Goal: Task Accomplishment & Management: Complete application form

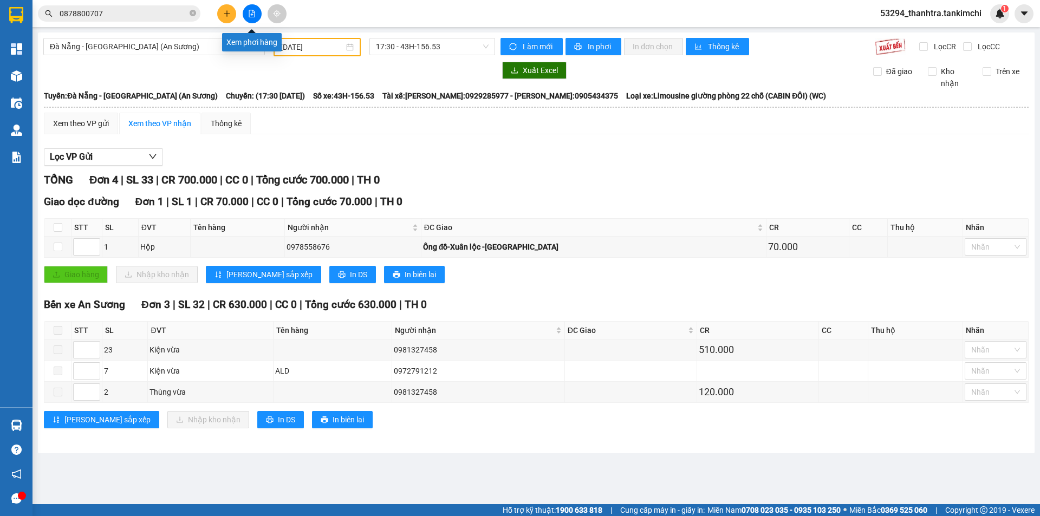
click at [253, 18] on button at bounding box center [252, 13] width 19 height 19
click at [253, 22] on button at bounding box center [252, 13] width 19 height 19
click at [251, 6] on button at bounding box center [252, 13] width 19 height 19
drag, startPoint x: 222, startPoint y: 16, endPoint x: 230, endPoint y: 27, distance: 13.5
click at [222, 16] on button at bounding box center [226, 13] width 19 height 19
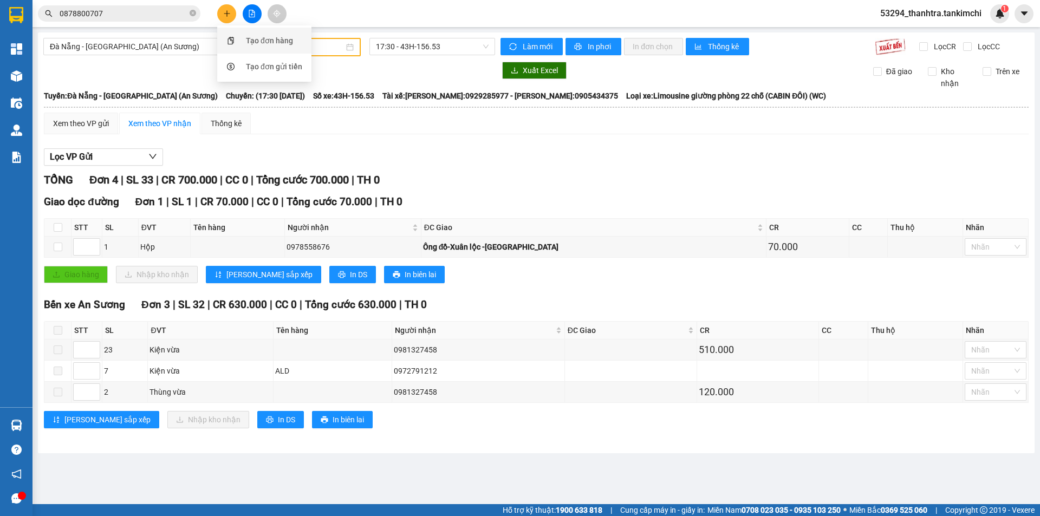
click at [239, 39] on div "Tạo đơn hàng" at bounding box center [264, 40] width 81 height 21
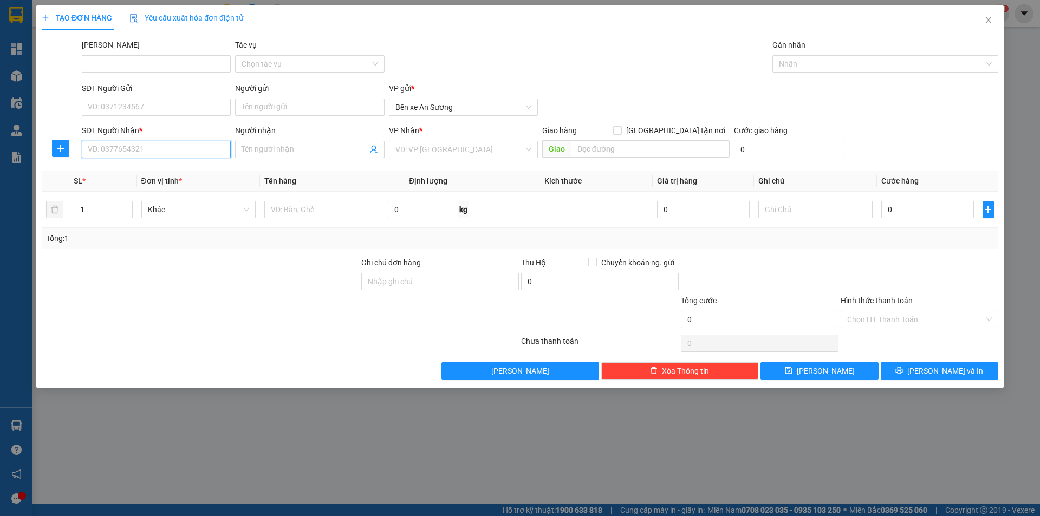
click at [177, 150] on input "SĐT Người Nhận *" at bounding box center [156, 149] width 149 height 17
type input "0898174555"
click at [177, 150] on input "0898174555" at bounding box center [156, 149] width 149 height 17
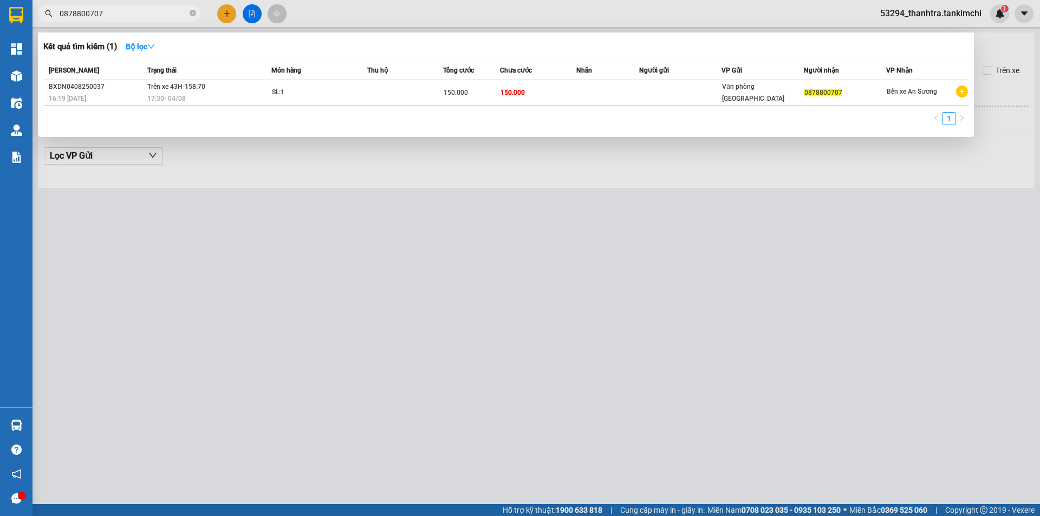
click at [142, 21] on span "0878800707" at bounding box center [119, 13] width 163 height 16
click at [145, 14] on input "0878800707" at bounding box center [124, 14] width 128 height 12
paste input "98174555"
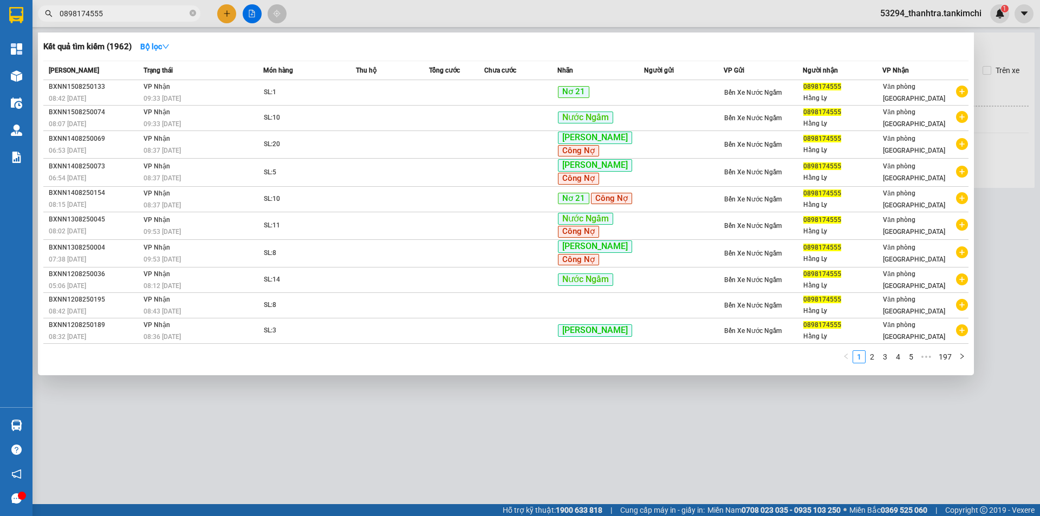
type input "0898174555"
click at [218, 15] on div at bounding box center [520, 258] width 1040 height 516
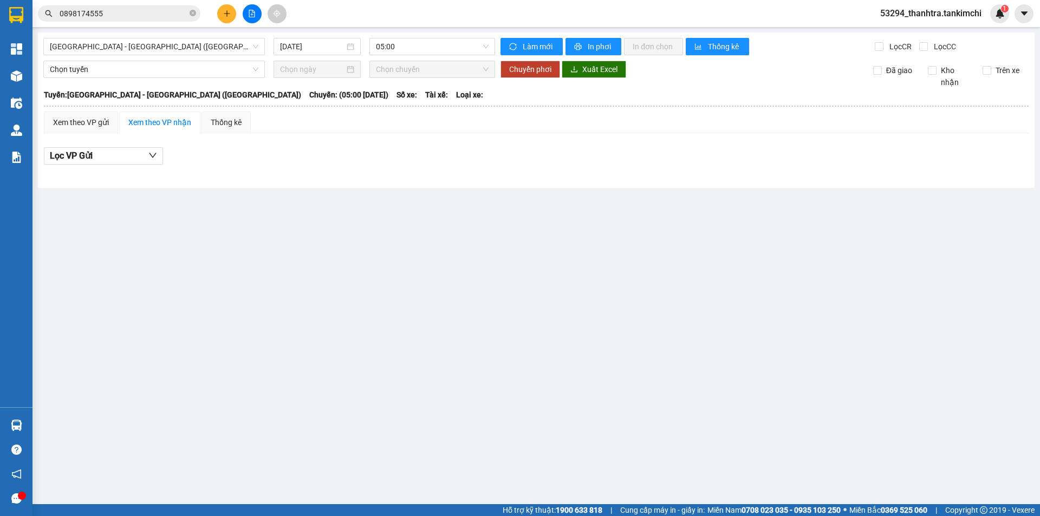
click at [228, 13] on icon "plus" at bounding box center [227, 14] width 8 height 8
click at [241, 37] on div "Tạo đơn hàng" at bounding box center [264, 40] width 81 height 21
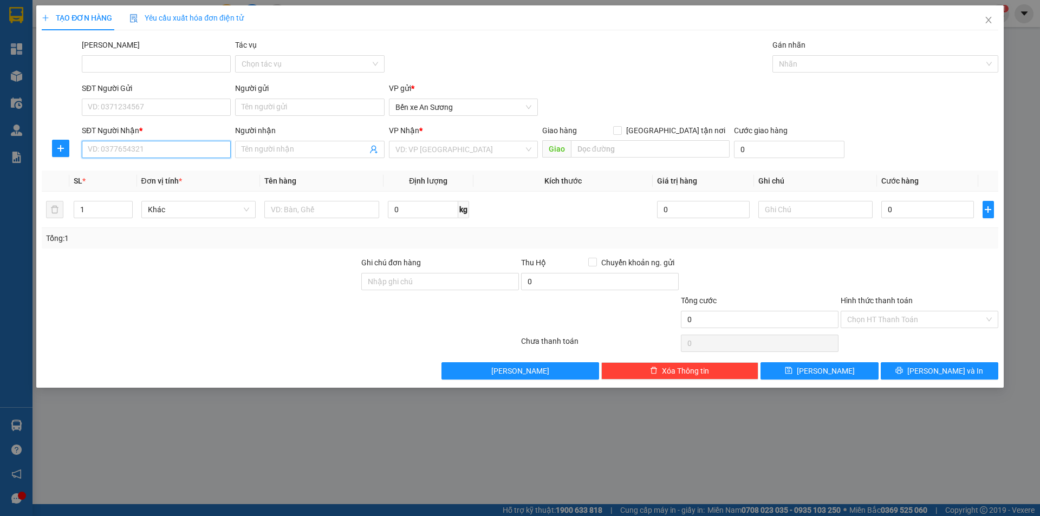
click at [172, 147] on input "SĐT Người Nhận *" at bounding box center [156, 149] width 149 height 17
paste input "0898174555"
type input "0898174555"
click at [304, 157] on span at bounding box center [309, 149] width 149 height 17
type input "Hằng Lỹ"
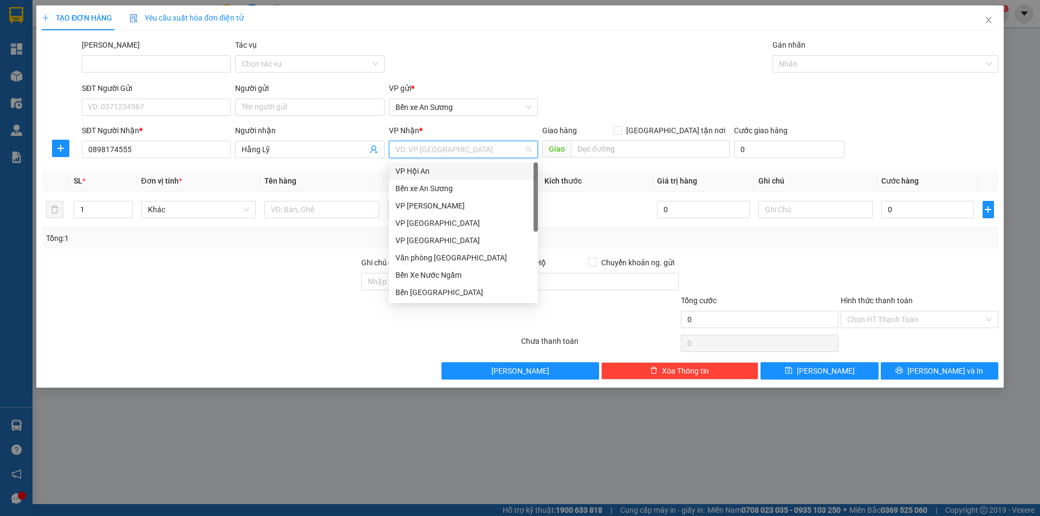
click at [398, 152] on input "search" at bounding box center [459, 149] width 128 height 16
click at [430, 259] on div "Văn phòng [GEOGRAPHIC_DATA]" at bounding box center [463, 258] width 136 height 12
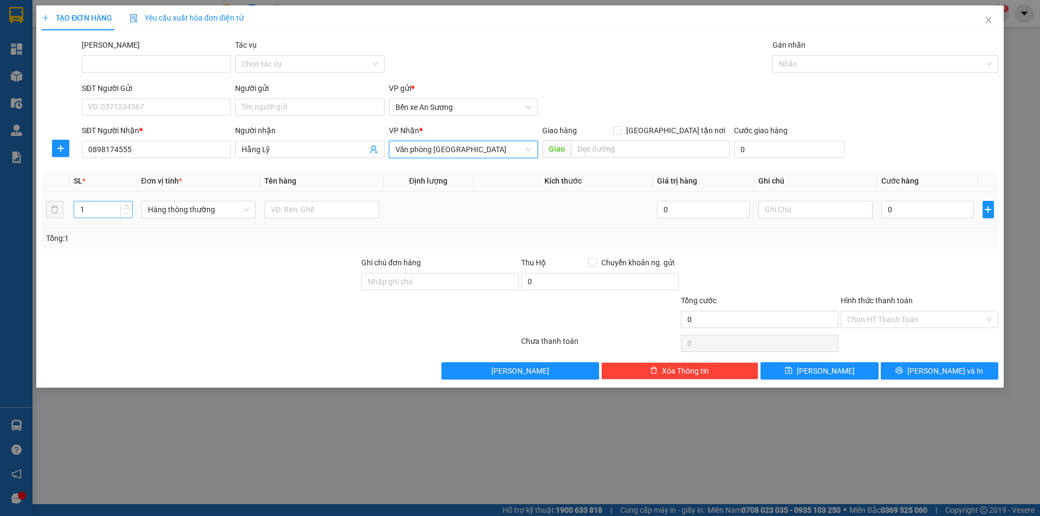
click at [121, 211] on span "Decrease Value" at bounding box center [126, 213] width 12 height 10
click at [116, 213] on input "1" at bounding box center [102, 210] width 57 height 16
click at [161, 205] on span "Hàng thông thường" at bounding box center [199, 210] width 102 height 16
type input "3"
type input "kiện nhỏ"
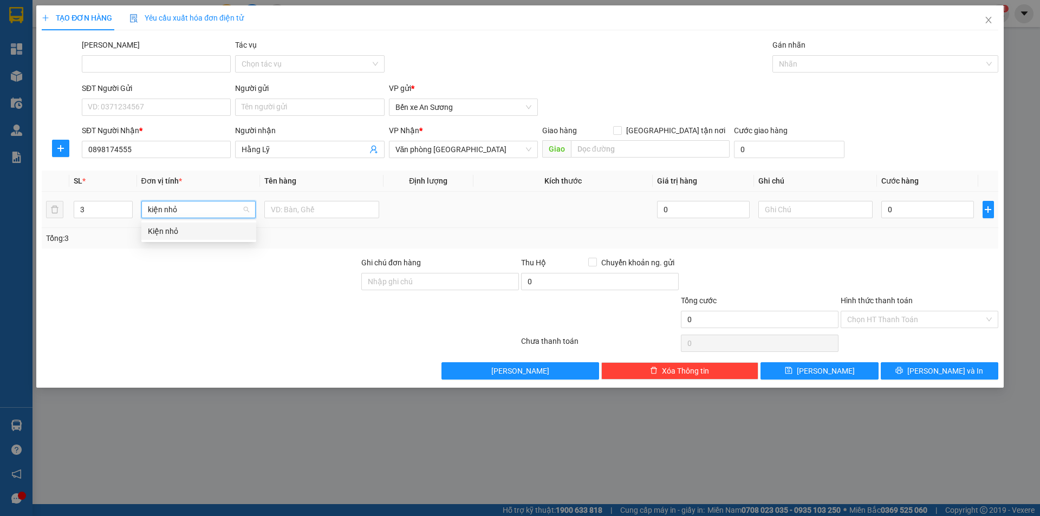
drag, startPoint x: 181, startPoint y: 234, endPoint x: 187, endPoint y: 231, distance: 6.8
click at [181, 233] on div "Kiện nhỏ" at bounding box center [199, 231] width 102 height 12
click at [301, 213] on input "text" at bounding box center [321, 209] width 115 height 17
type input "Trái Cây"
click at [922, 213] on input "0" at bounding box center [927, 209] width 92 height 17
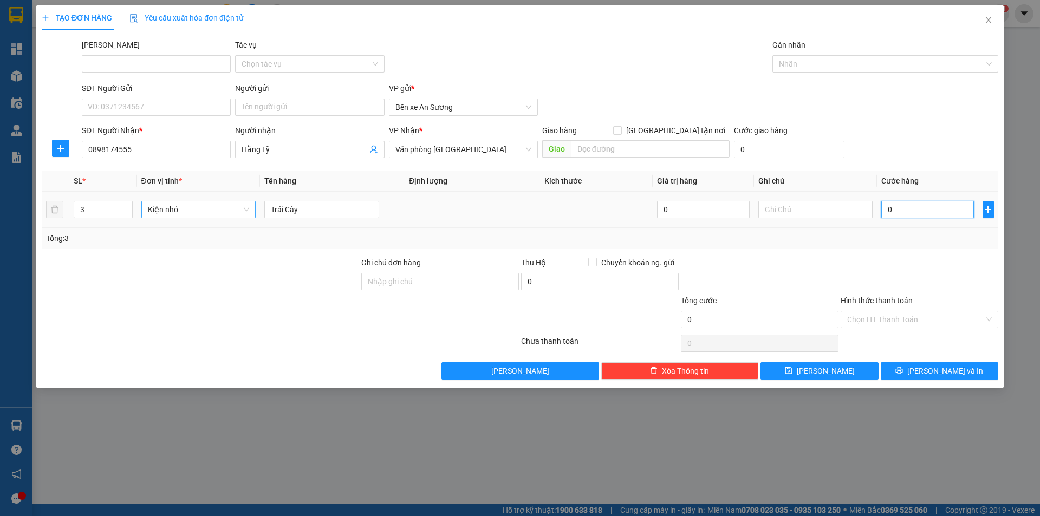
type input "9"
type input "90"
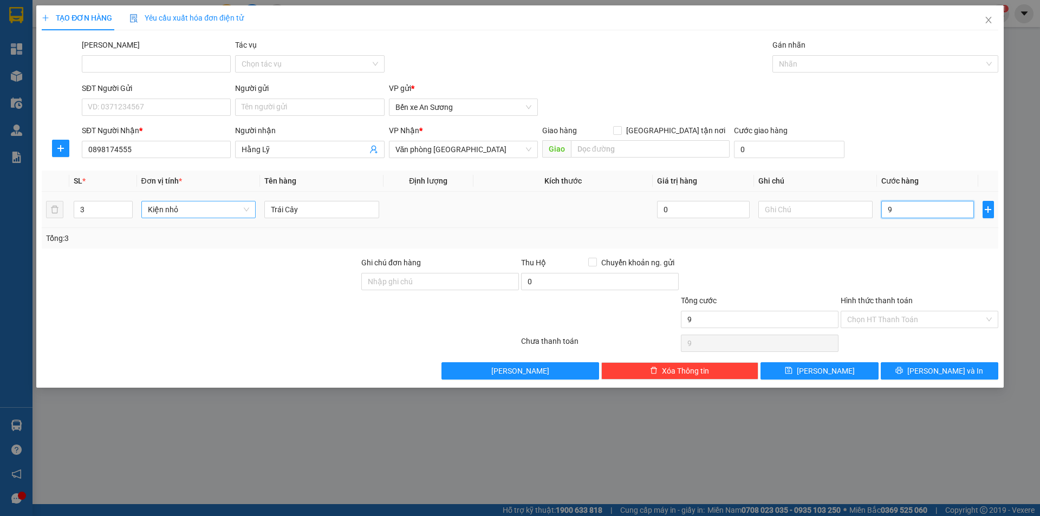
type input "90"
type input "900"
type input "9.000"
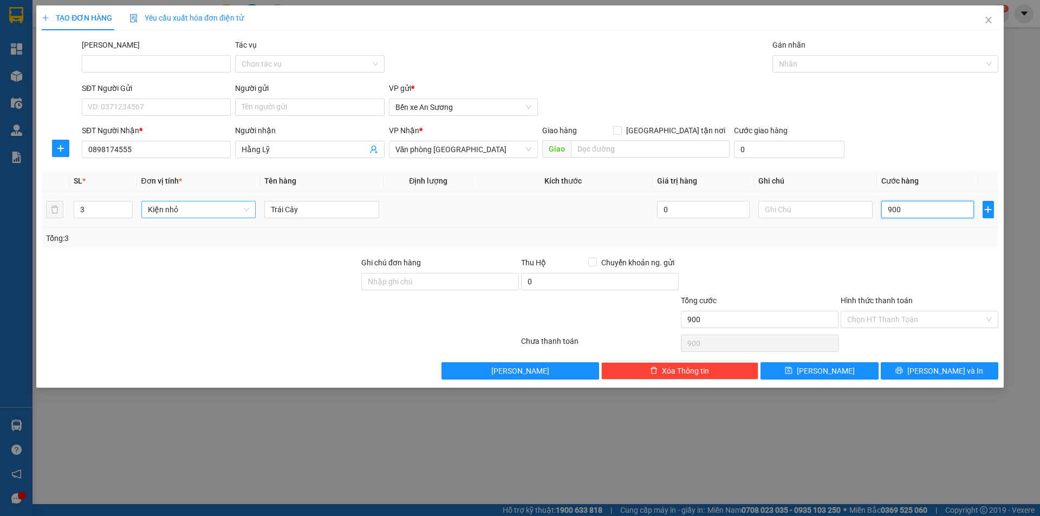
type input "9.000"
type input "90.000"
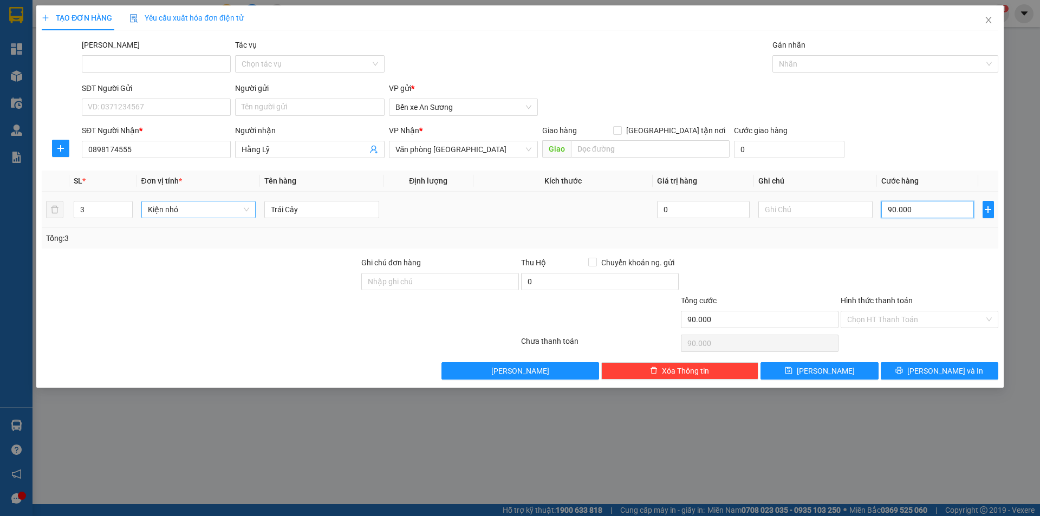
type input "900.000"
type input "90.000"
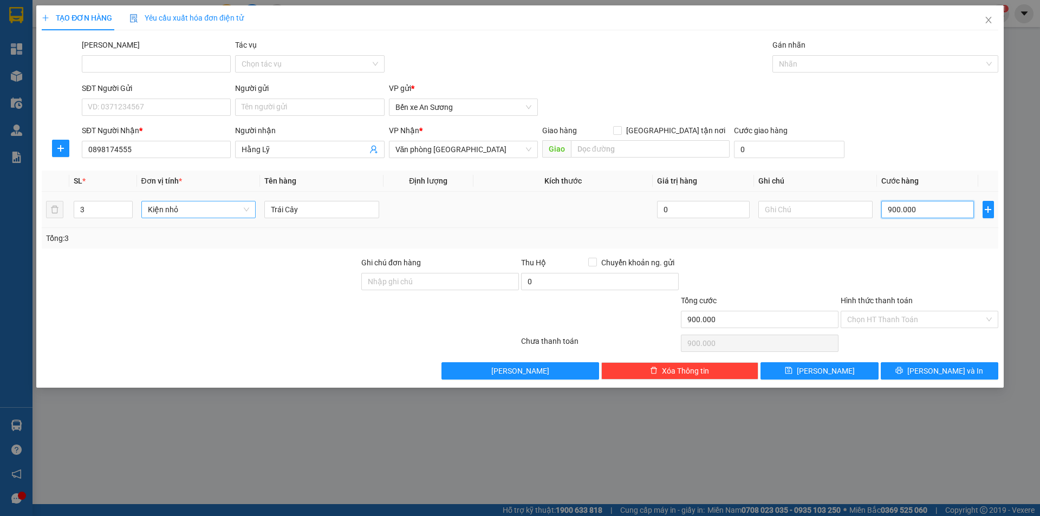
type input "90.000"
click at [941, 378] on button "[PERSON_NAME] và In" at bounding box center [940, 370] width 118 height 17
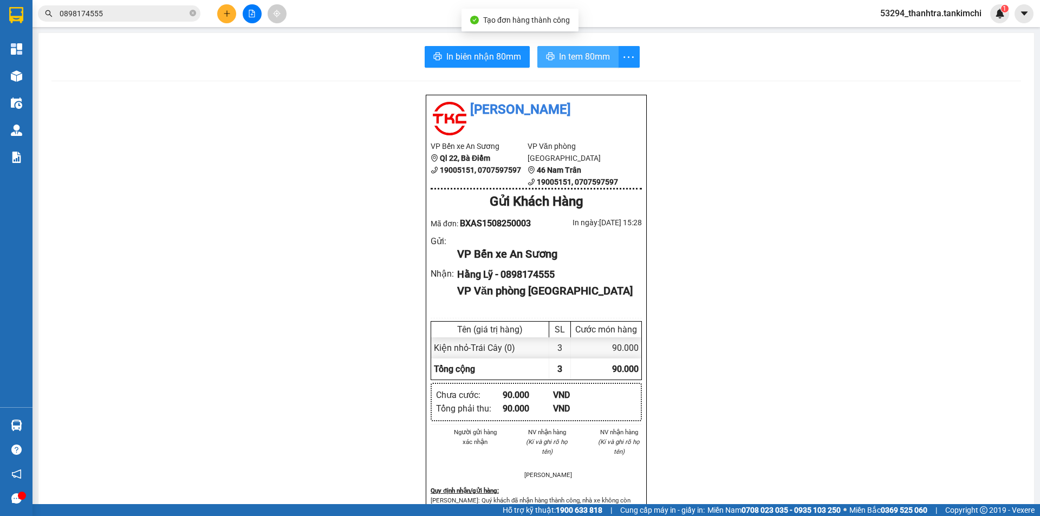
click at [565, 56] on span "In tem 80mm" at bounding box center [584, 57] width 51 height 14
click at [586, 49] on button "In tem 80mm" at bounding box center [577, 57] width 81 height 22
click at [598, 62] on span "In tem 80mm" at bounding box center [584, 57] width 51 height 14
drag, startPoint x: 573, startPoint y: 61, endPoint x: 572, endPoint y: 81, distance: 19.5
click at [573, 62] on span "In tem 80mm" at bounding box center [584, 57] width 51 height 14
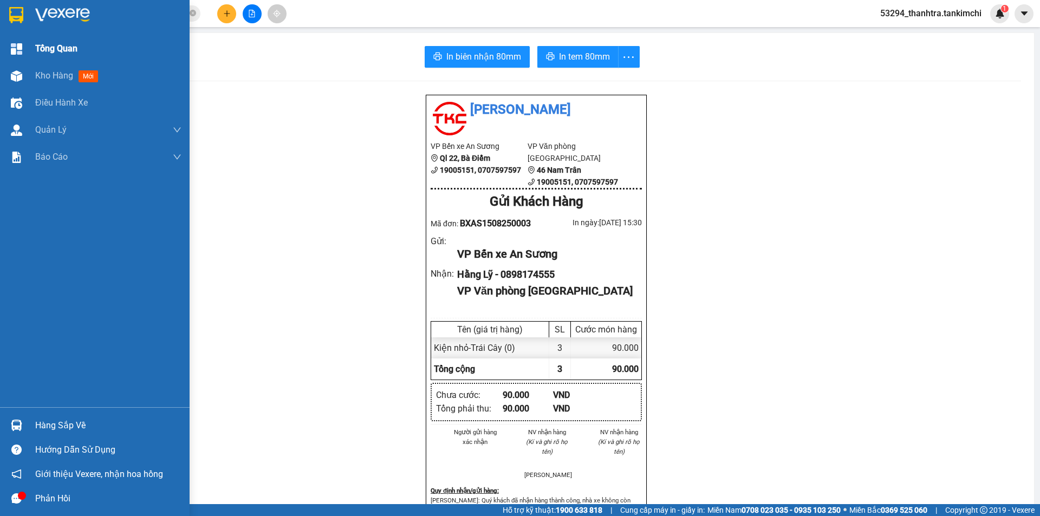
click at [14, 54] on img at bounding box center [16, 48] width 11 height 11
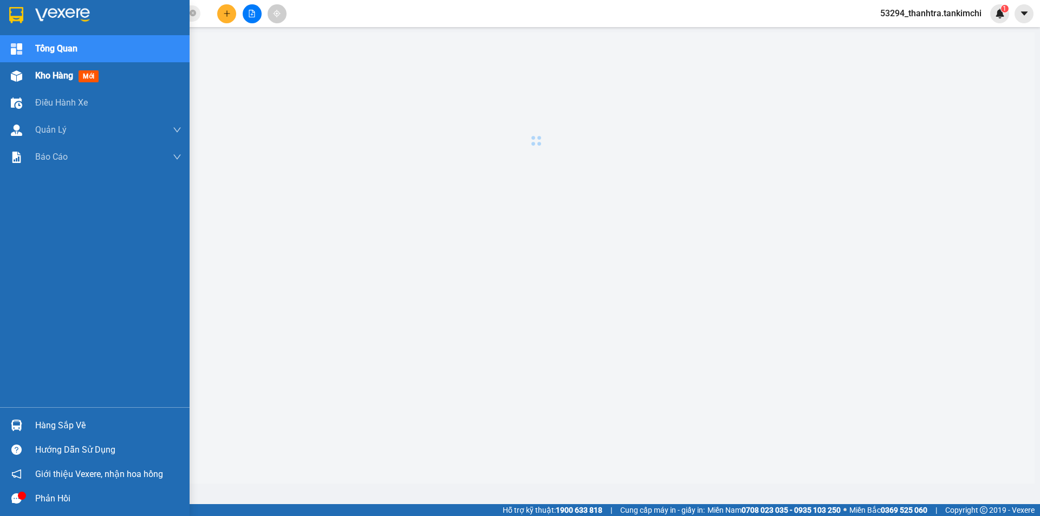
click at [21, 65] on div "Kho hàng mới" at bounding box center [95, 75] width 190 height 27
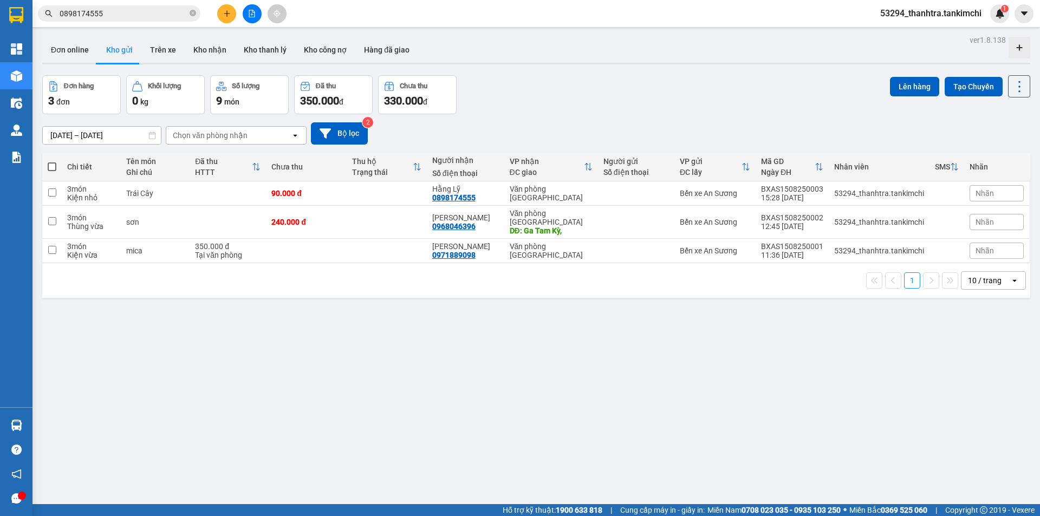
click at [511, 484] on div "ver 1.8.138 Đơn online Kho gửi Trên xe Kho nhận Kho thanh lý Kho công nợ Hàng đ…" at bounding box center [536, 291] width 997 height 516
click at [941, 218] on icon at bounding box center [945, 222] width 8 height 8
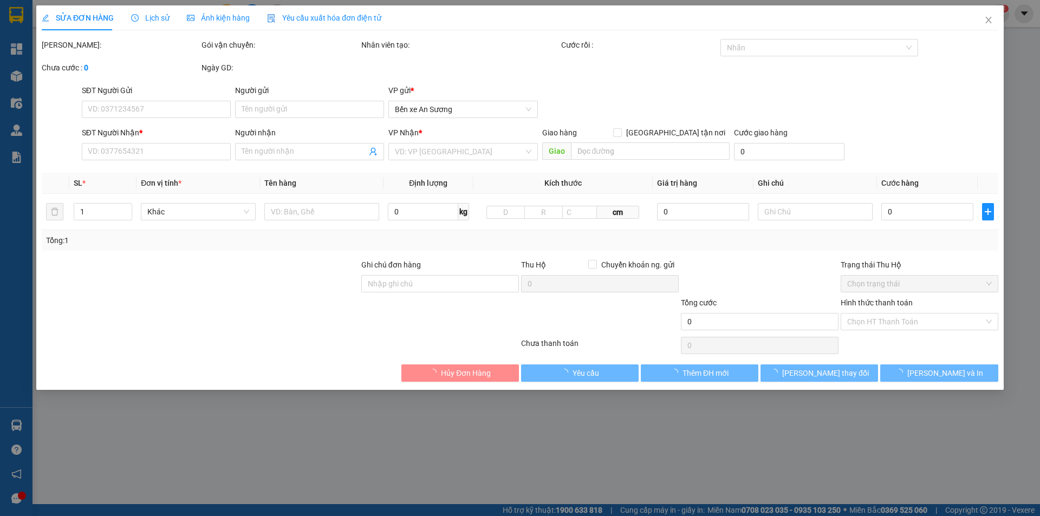
type input "0968046396"
type input "[PERSON_NAME]"
type input "Ga Tam Kỳ,"
type input "240.000"
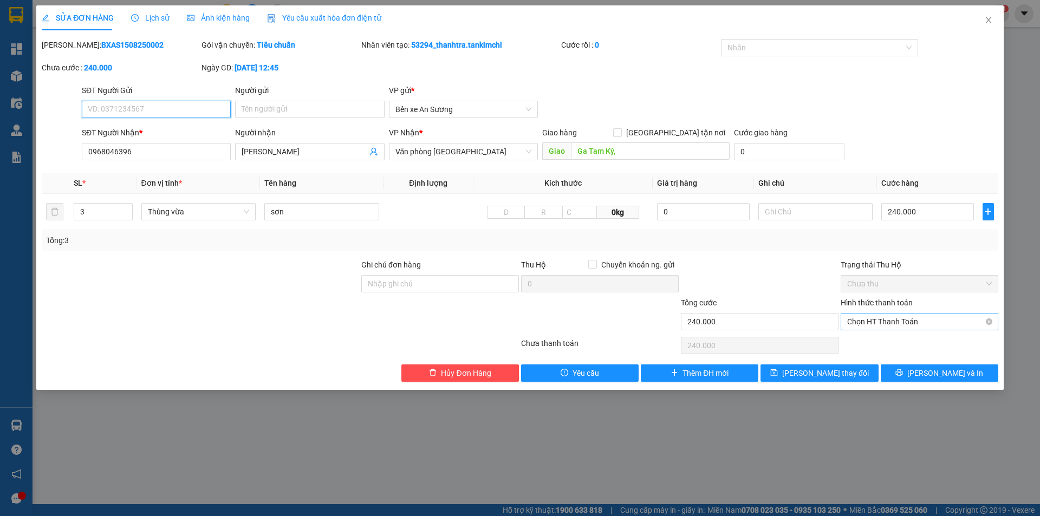
click at [878, 319] on span "Chọn HT Thanh Toán" at bounding box center [919, 322] width 145 height 16
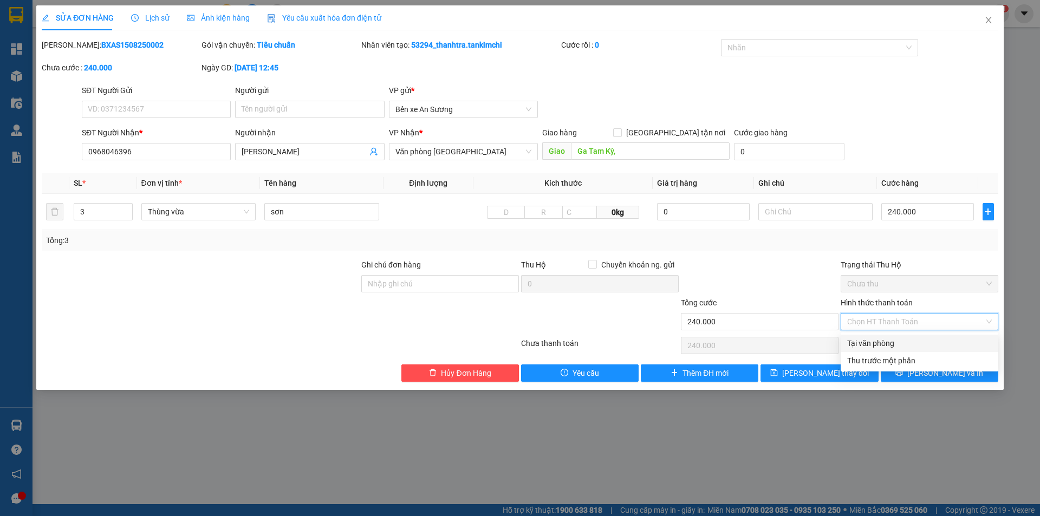
click at [863, 345] on div "Tại văn phòng" at bounding box center [919, 344] width 145 height 12
type input "0"
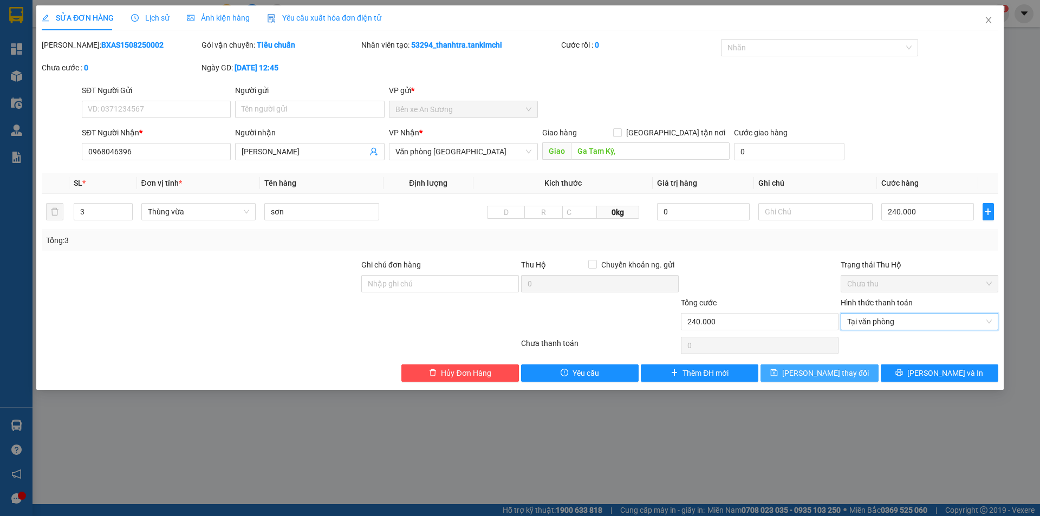
click at [839, 371] on span "[PERSON_NAME] thay đổi" at bounding box center [825, 373] width 87 height 12
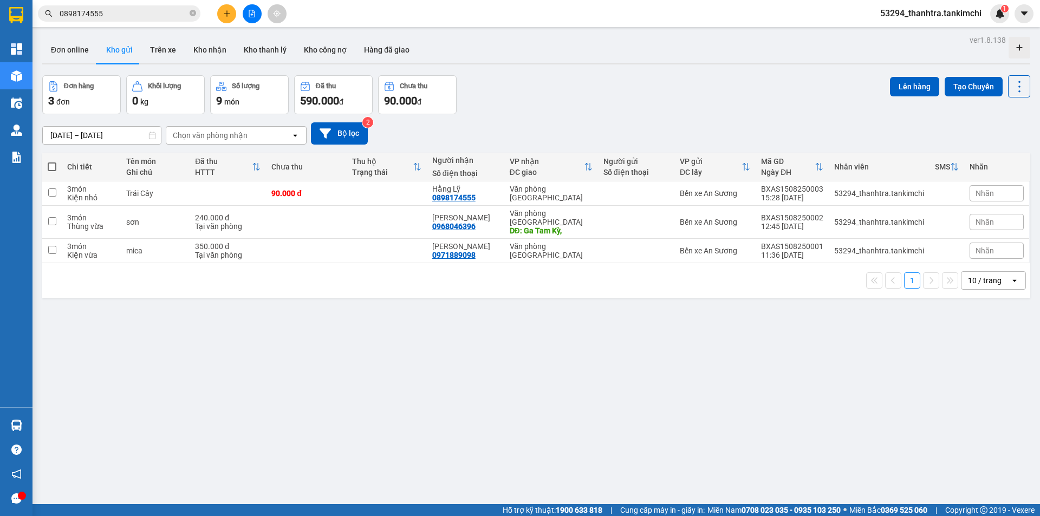
drag, startPoint x: 218, startPoint y: 4, endPoint x: 218, endPoint y: 10, distance: 5.4
click at [218, 8] on span at bounding box center [226, 13] width 19 height 19
drag, startPoint x: 220, startPoint y: 11, endPoint x: 216, endPoint y: 28, distance: 17.3
click at [220, 13] on button at bounding box center [226, 13] width 19 height 19
click at [235, 14] on button at bounding box center [226, 13] width 19 height 19
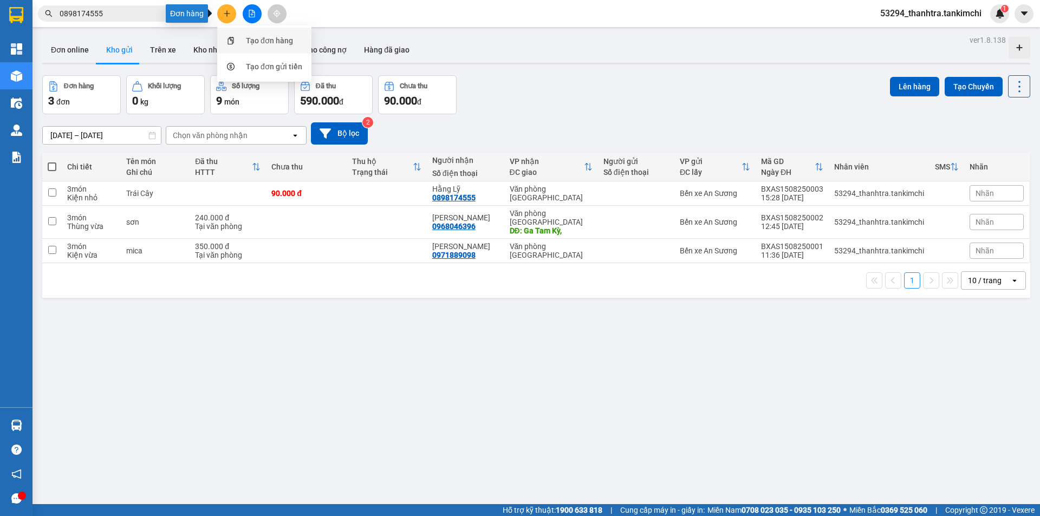
click at [234, 36] on div at bounding box center [231, 41] width 14 height 12
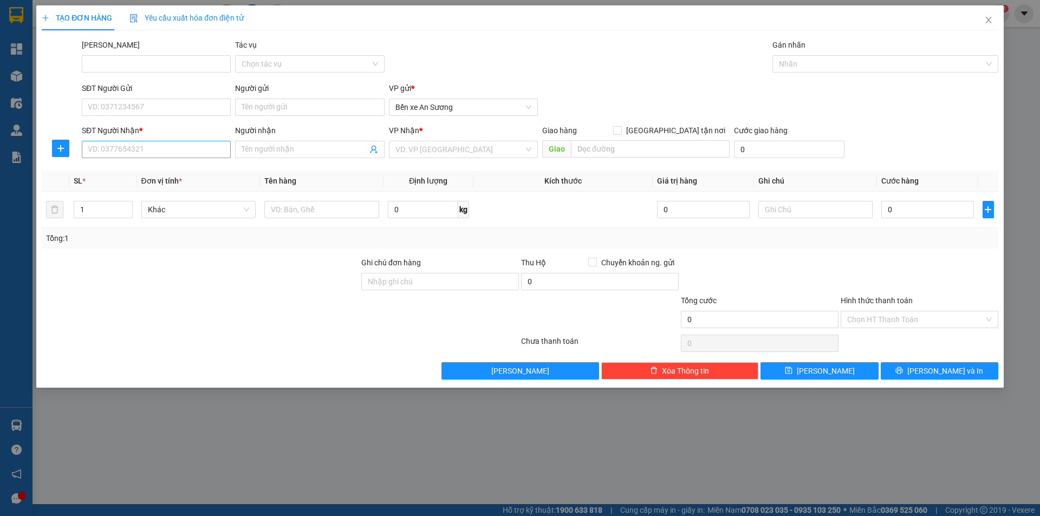
click at [140, 132] on div "SĐT Người Nhận *" at bounding box center [156, 131] width 149 height 12
click at [140, 141] on input "SĐT Người Nhận *" at bounding box center [156, 149] width 149 height 17
click at [138, 147] on input "SĐT Người Nhận *" at bounding box center [156, 149] width 149 height 17
type input "0905644454"
click at [154, 174] on div "0905644454 - Chị tuyết" at bounding box center [156, 171] width 136 height 12
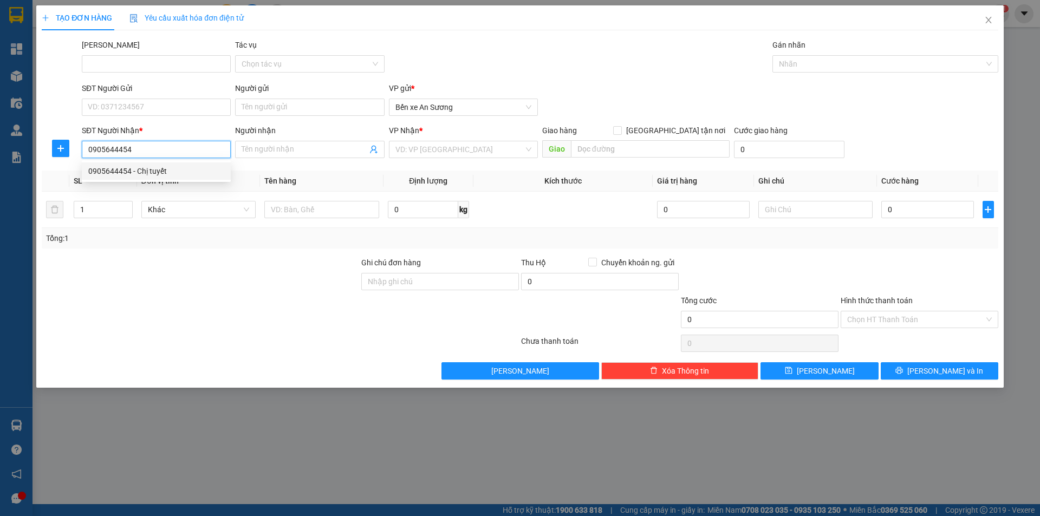
type input "Chị tuyết"
click at [125, 155] on input "0905644454" at bounding box center [156, 149] width 149 height 17
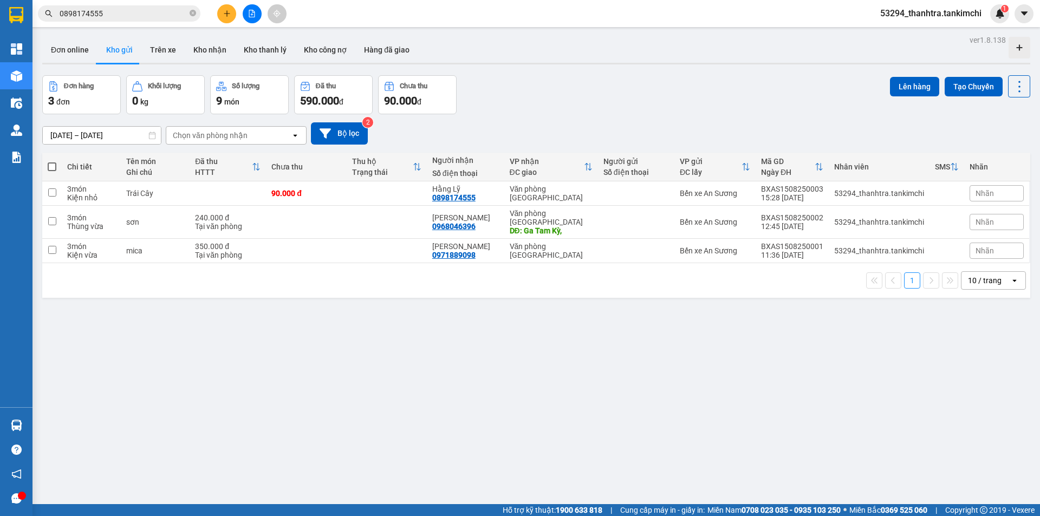
click at [147, 22] on div "Kết quả tìm kiếm ( 1962 ) Bộ lọc Mã ĐH Trạng thái Món hàng Thu hộ Tổng cước Chư…" at bounding box center [105, 13] width 211 height 19
click at [150, 18] on span "0898174555" at bounding box center [119, 13] width 163 height 16
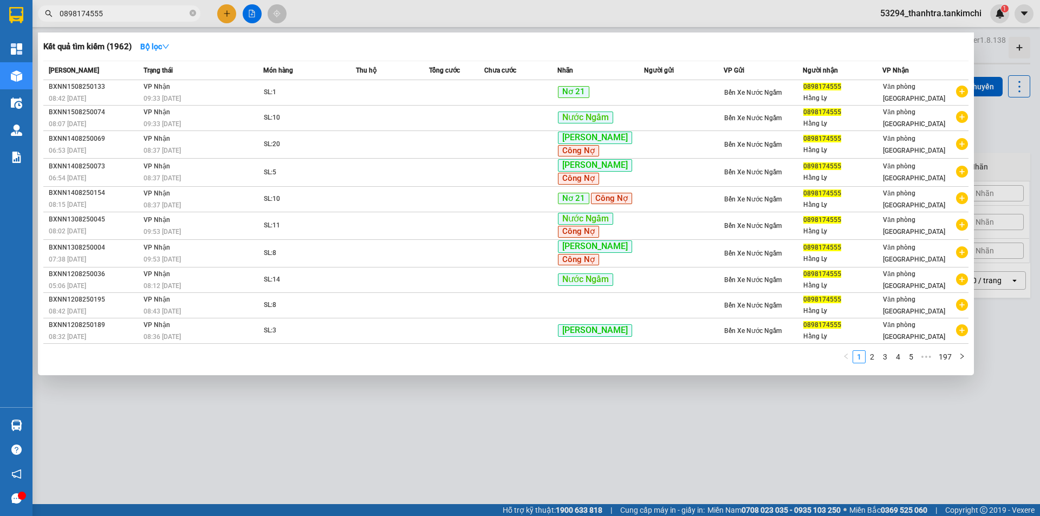
click at [150, 19] on input "0898174555" at bounding box center [124, 14] width 128 height 12
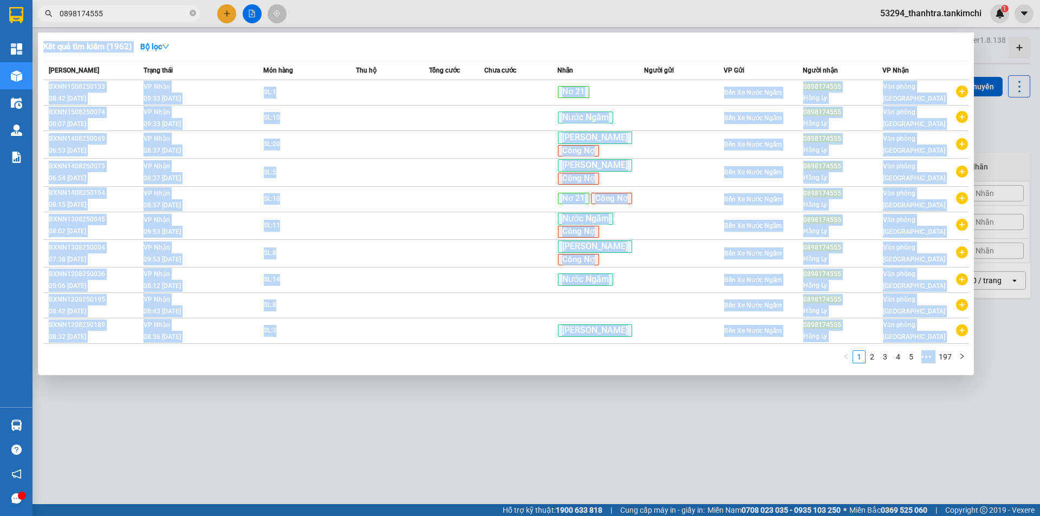
click at [152, 22] on div "Kết quả tìm kiếm ( 1962 ) Bộ lọc Mã ĐH Trạng thái Món hàng Thu hộ Tổng cước Chư…" at bounding box center [105, 13] width 211 height 19
click at [152, 21] on div "Kết quả tìm kiếm ( 1962 ) Bộ lọc Mã ĐH Trạng thái Món hàng Thu hộ Tổng cước Chư…" at bounding box center [105, 13] width 211 height 19
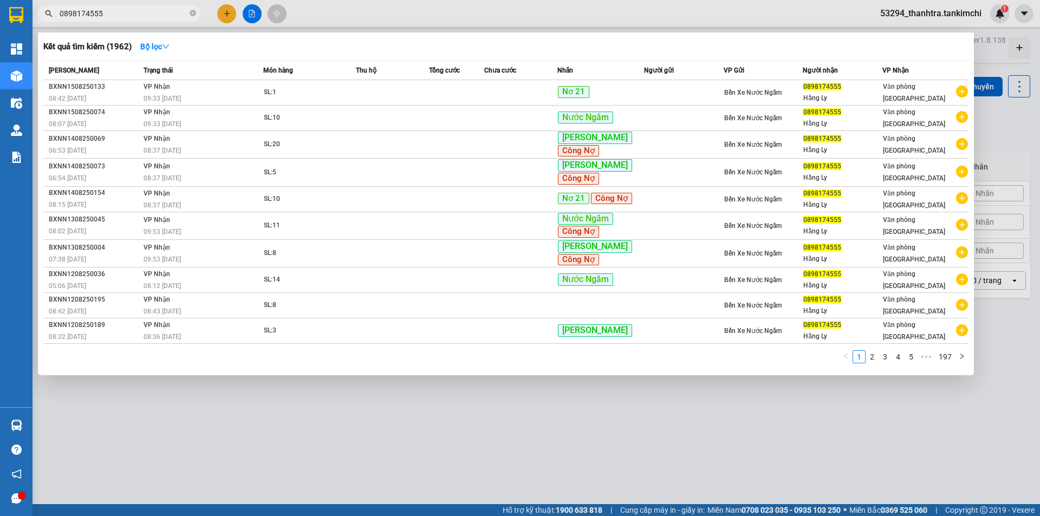
click at [159, 16] on input "0898174555" at bounding box center [124, 14] width 128 height 12
click at [159, 15] on input "0898174555" at bounding box center [124, 14] width 128 height 12
paste input "905644454"
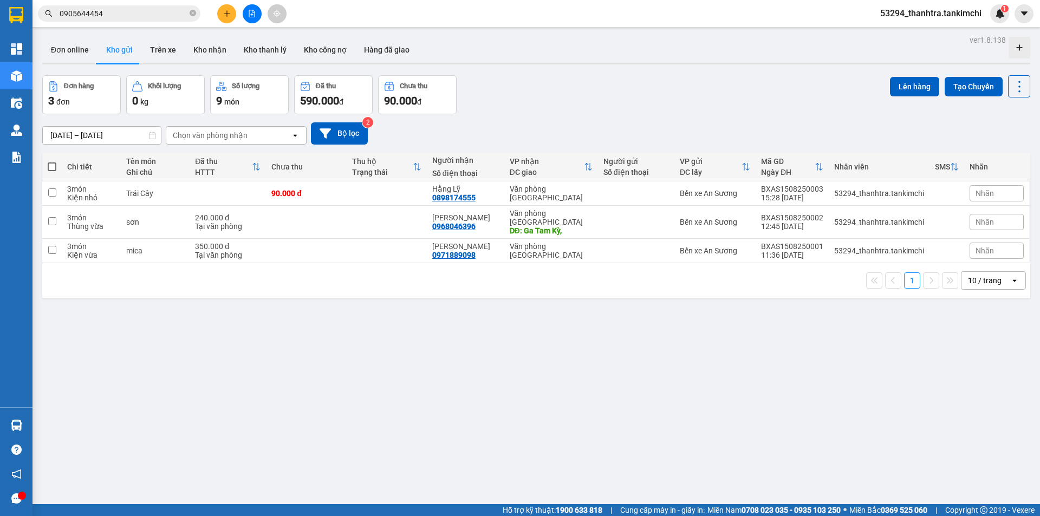
type input "0905644454"
click at [226, 18] on button at bounding box center [226, 13] width 19 height 19
click at [236, 39] on div at bounding box center [231, 41] width 14 height 12
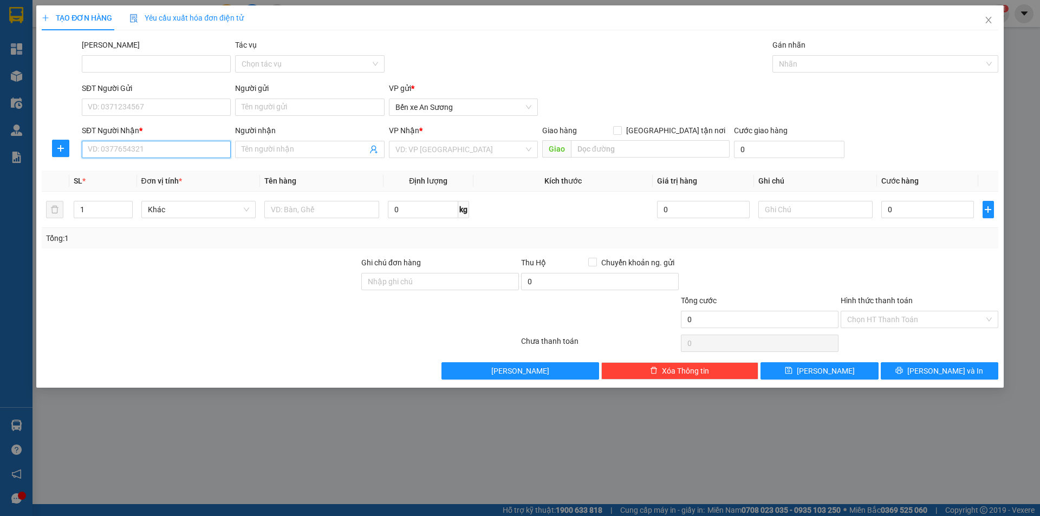
click at [164, 153] on input "SĐT Người Nhận *" at bounding box center [156, 149] width 149 height 17
paste input "0905644454"
type input "0905644454"
click at [191, 171] on div "0905644454 - Chị tuyết" at bounding box center [156, 171] width 136 height 12
type input "Chị tuyết"
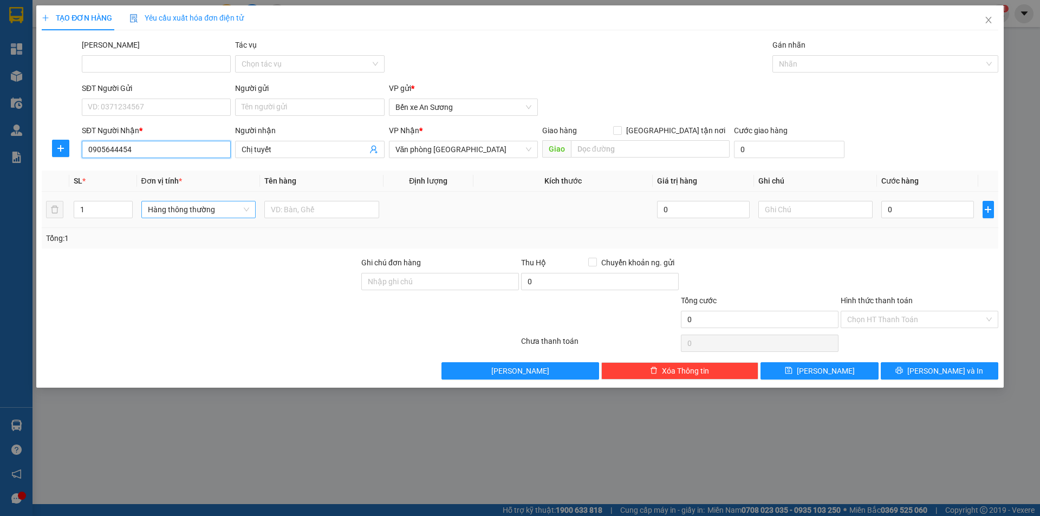
click at [206, 216] on div "Hàng thông thường" at bounding box center [198, 209] width 115 height 17
type input "0905644454"
type input "thùng xốp"
click at [203, 225] on div "Thùng xốp" at bounding box center [198, 231] width 115 height 17
click at [910, 206] on input "0" at bounding box center [927, 209] width 92 height 17
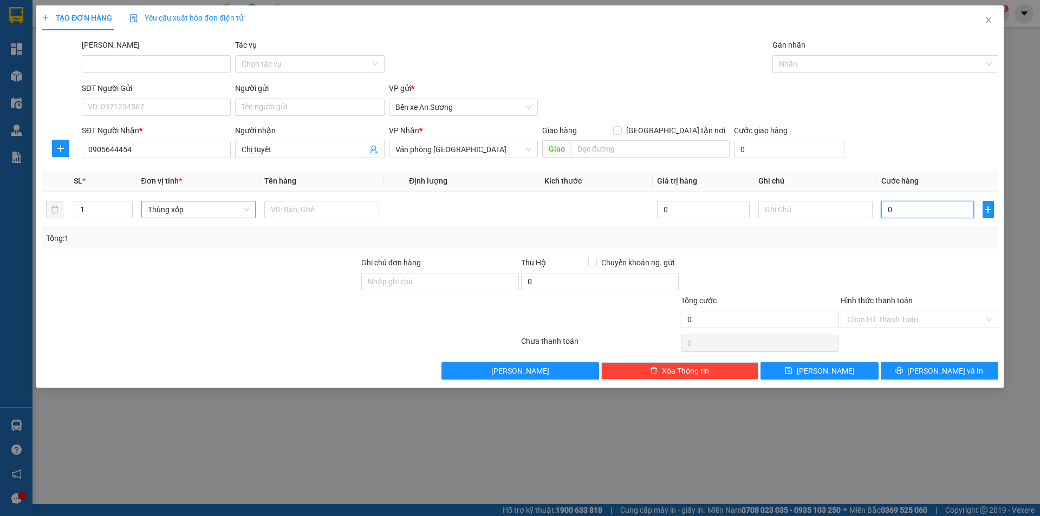
type input "3"
type input "30"
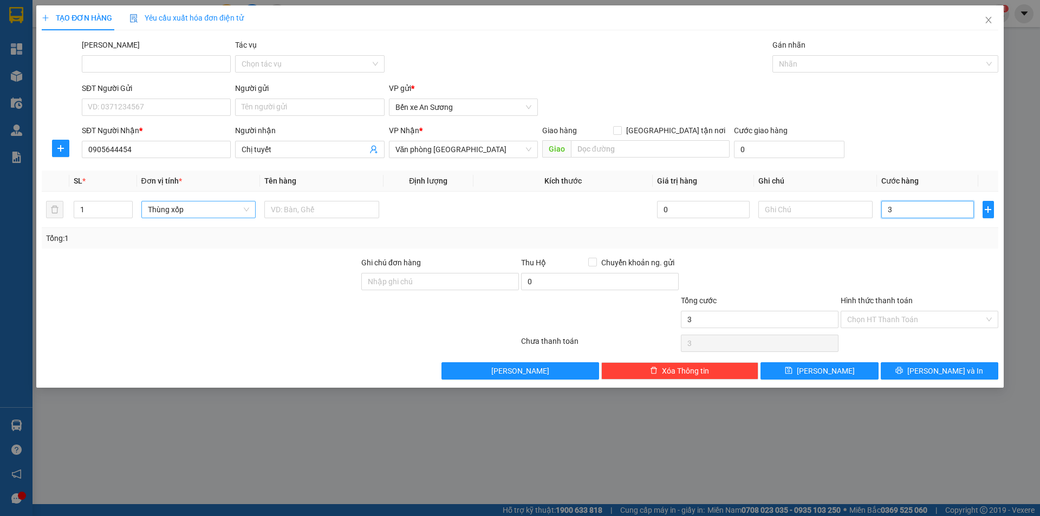
type input "30"
type input "300"
type input "3.000"
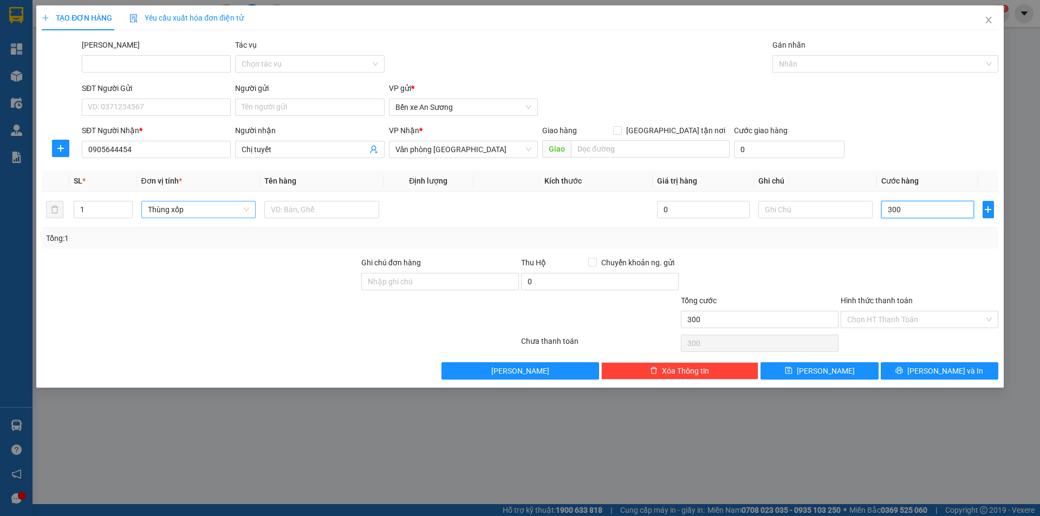
type input "3.000"
type input "30.000"
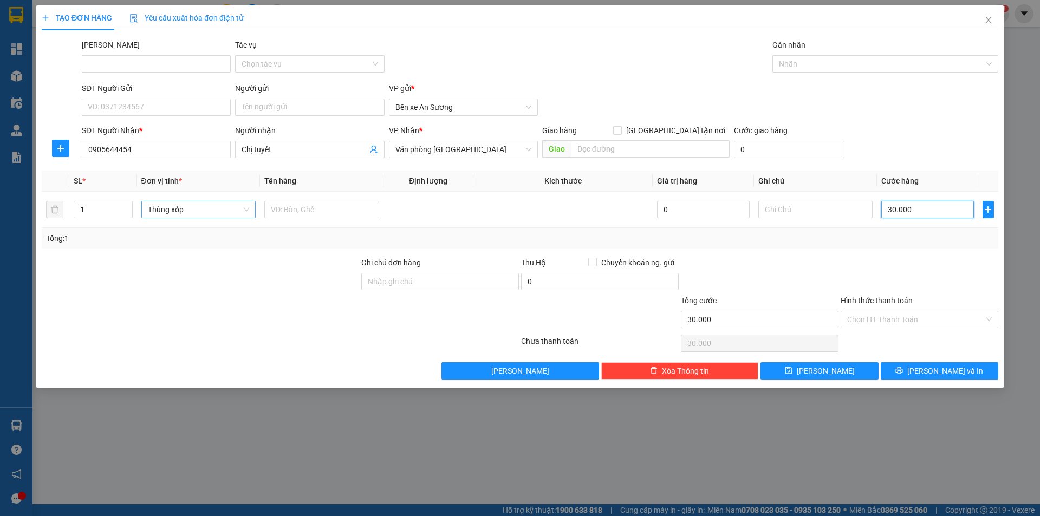
type input "300.000"
click at [909, 375] on button "[PERSON_NAME] và In" at bounding box center [940, 370] width 118 height 17
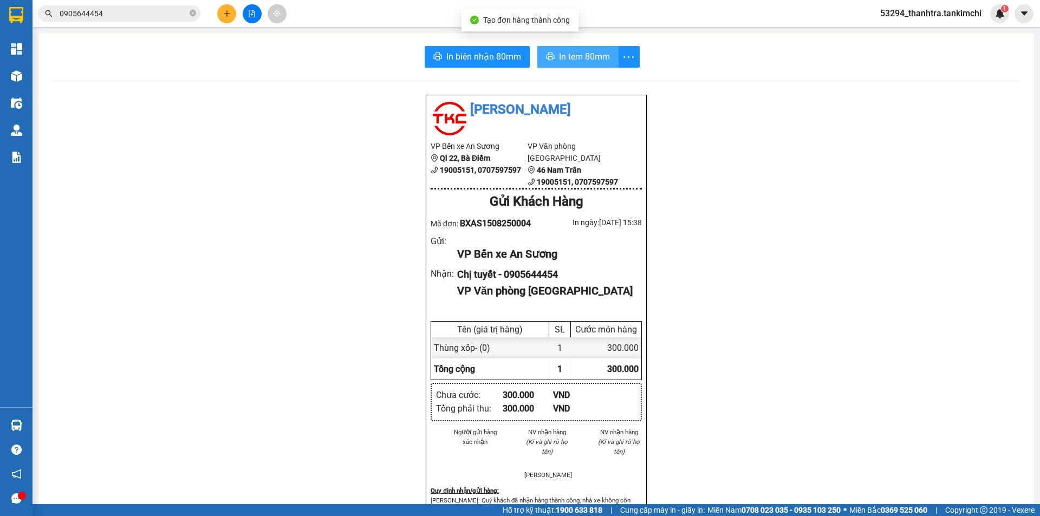
click at [564, 54] on span "In tem 80mm" at bounding box center [584, 57] width 51 height 14
click at [226, 22] on button at bounding box center [226, 13] width 19 height 19
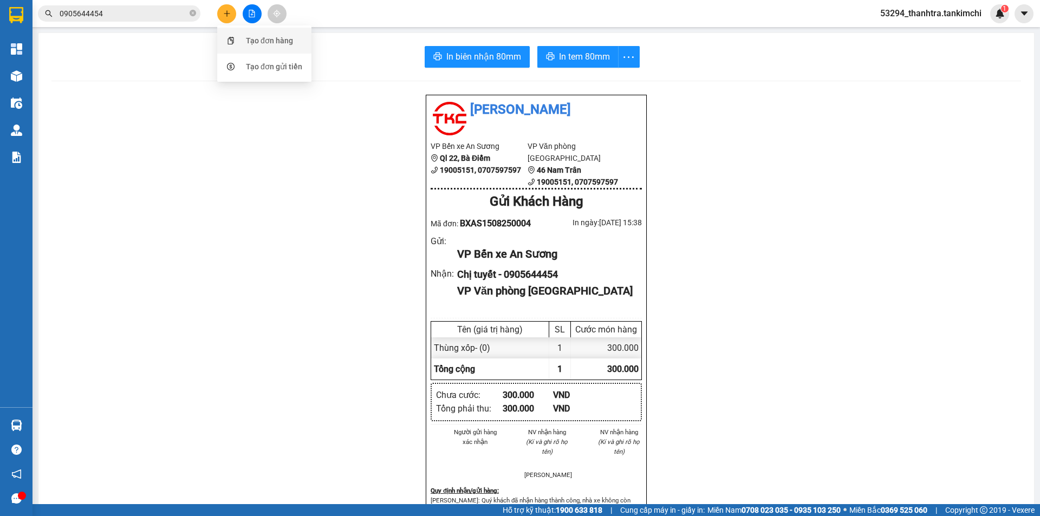
click at [240, 35] on div "Tạo đơn hàng" at bounding box center [264, 40] width 81 height 21
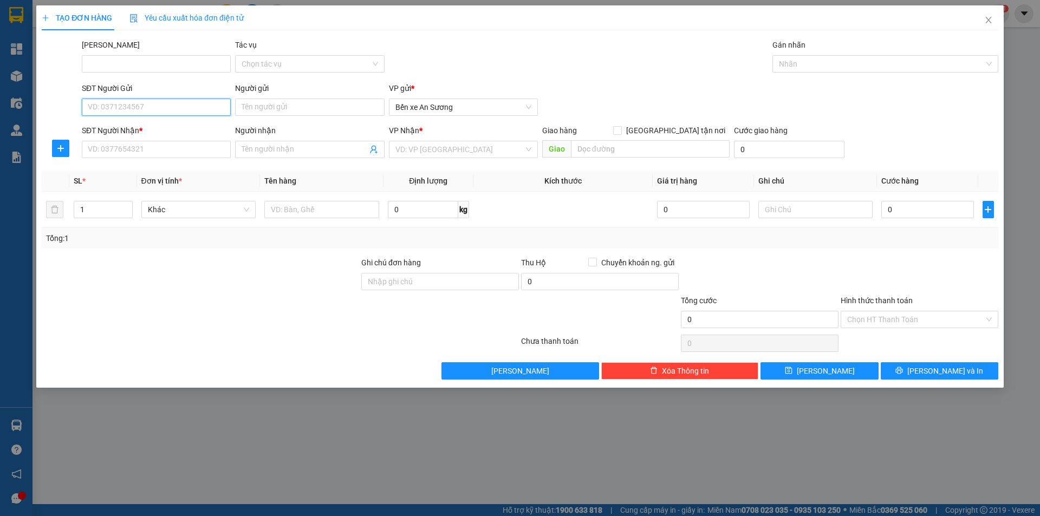
click at [125, 107] on input "SĐT Người Gửi" at bounding box center [156, 107] width 149 height 17
click at [178, 155] on input "SĐT Người Nhận *" at bounding box center [156, 149] width 149 height 17
type input "0964971747"
click at [276, 148] on input "Người nhận" at bounding box center [304, 150] width 125 height 12
drag, startPoint x: 448, startPoint y: 146, endPoint x: 442, endPoint y: 171, distance: 25.1
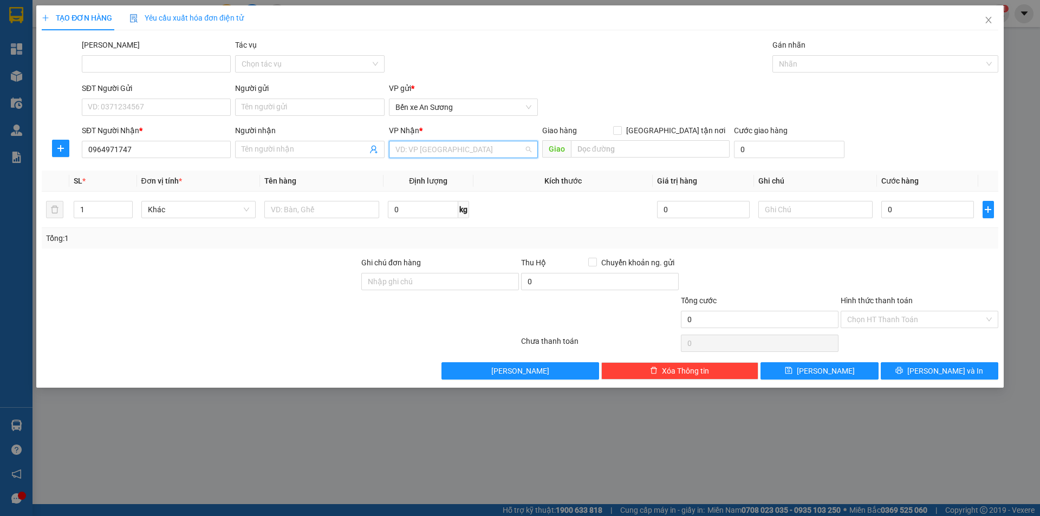
click at [448, 146] on input "search" at bounding box center [459, 149] width 128 height 16
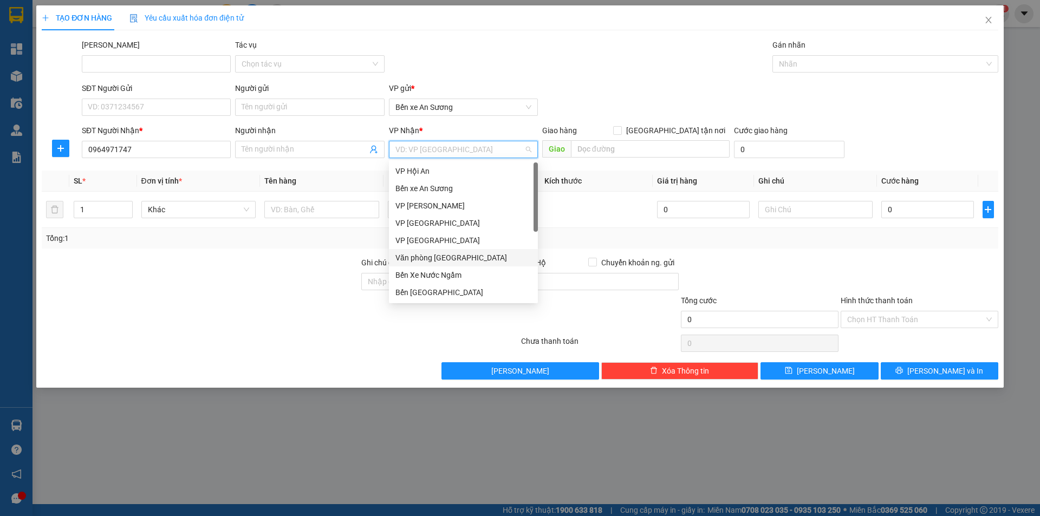
click at [432, 260] on div "Văn phòng [GEOGRAPHIC_DATA]" at bounding box center [463, 258] width 136 height 12
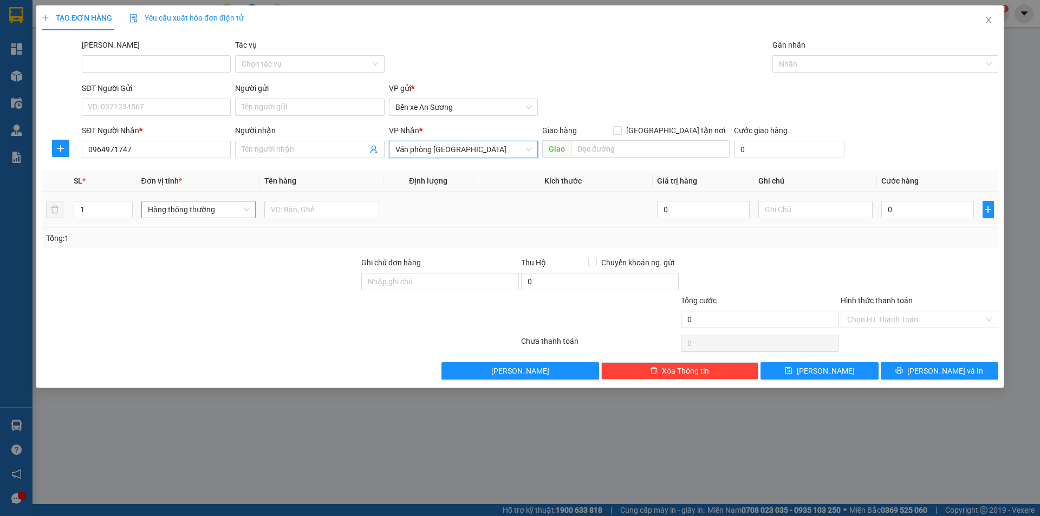
click at [221, 212] on span "Hàng thông thường" at bounding box center [199, 210] width 102 height 16
type input "kiện"
click at [196, 267] on div "Kiện vừa" at bounding box center [199, 266] width 102 height 12
click at [303, 205] on input "text" at bounding box center [321, 209] width 115 height 17
type input "2 hộp dài"
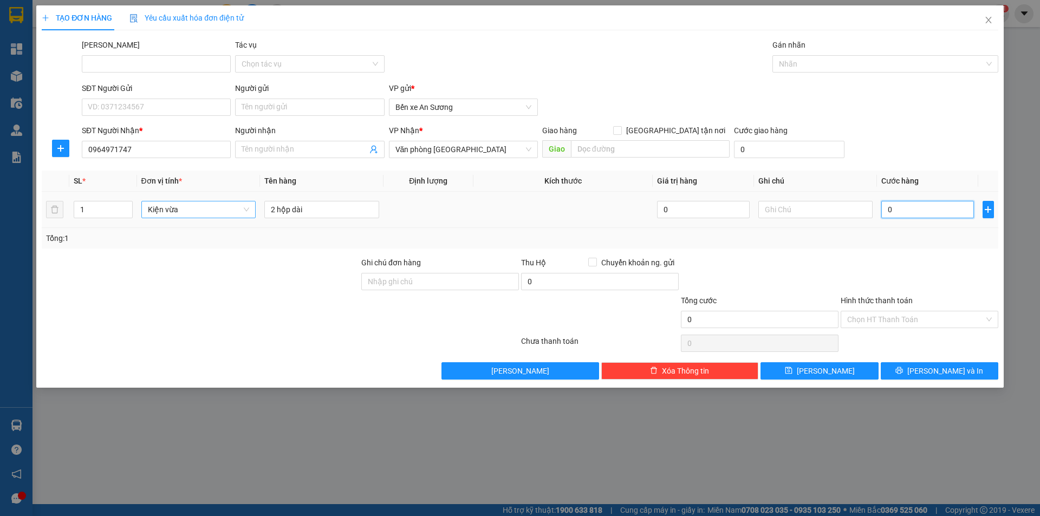
click at [891, 208] on input "0" at bounding box center [927, 209] width 92 height 17
type input "3"
type input "30"
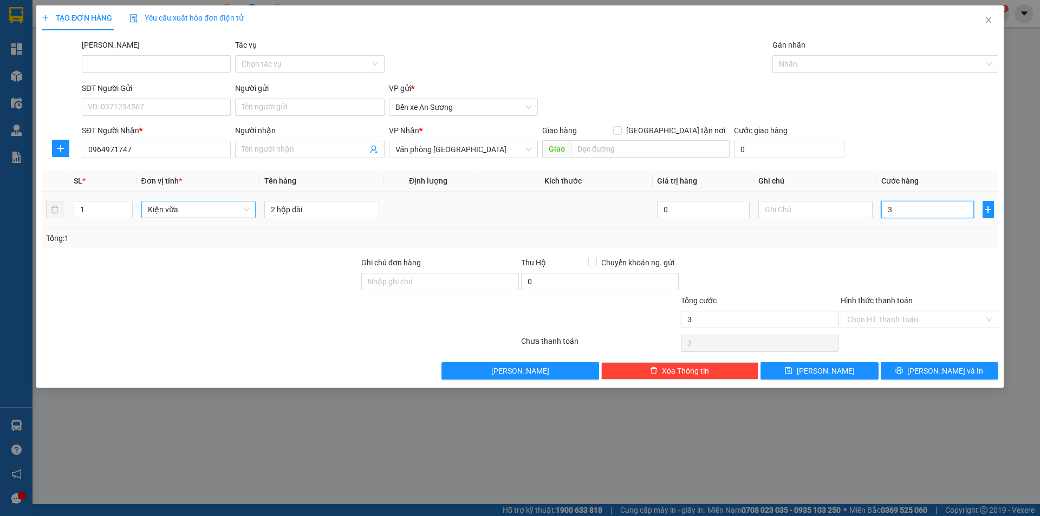
type input "30"
type input "300"
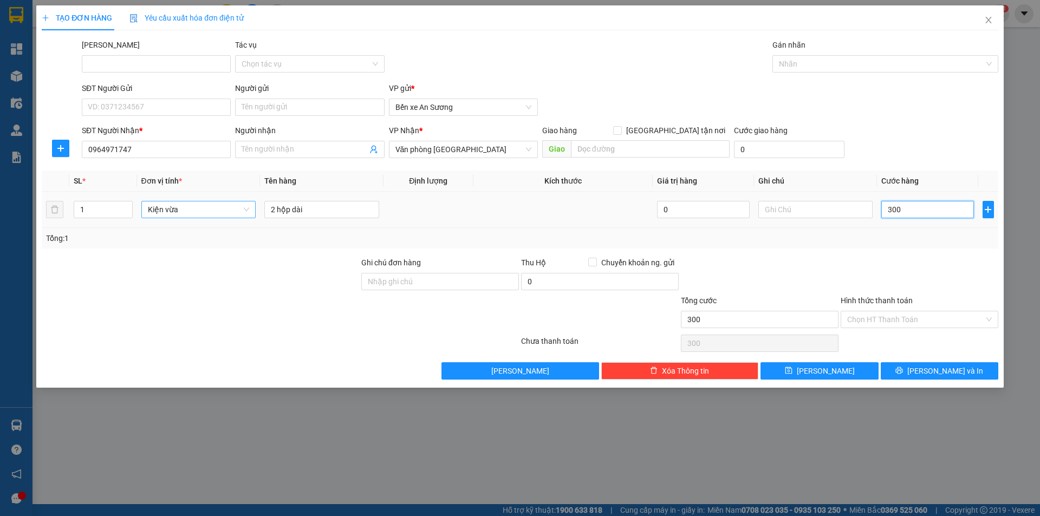
type input "3.000"
type input "30.000"
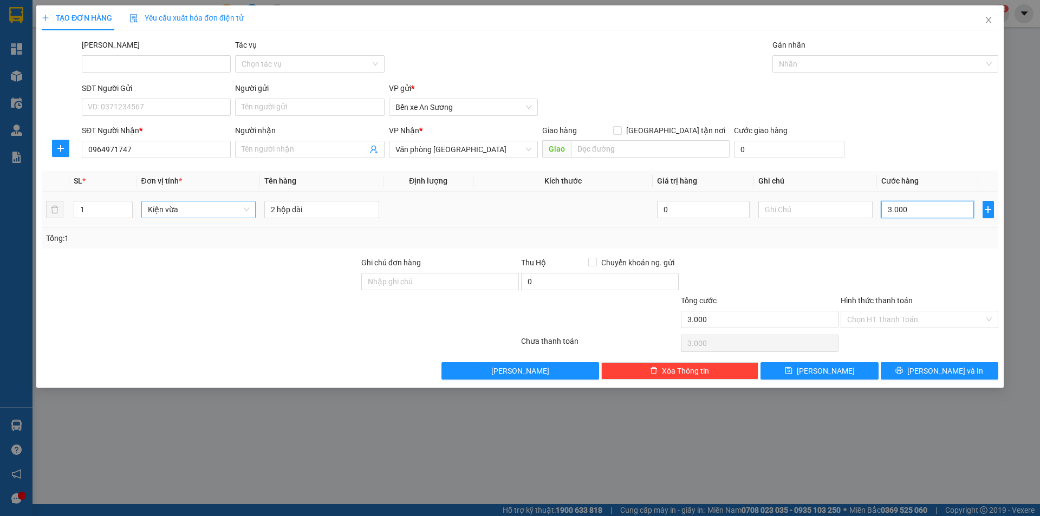
type input "30.000"
type input "300.000"
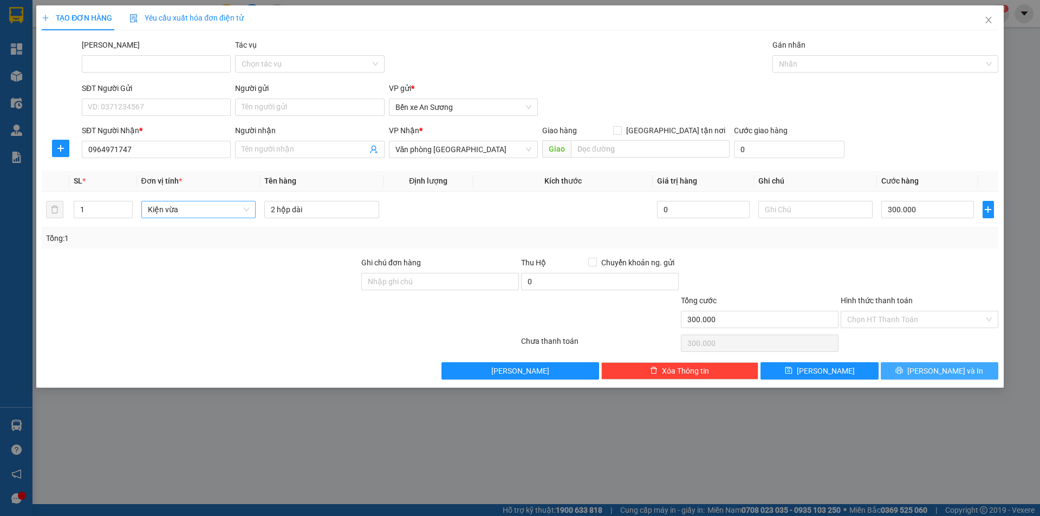
click at [913, 369] on button "[PERSON_NAME] và In" at bounding box center [940, 370] width 118 height 17
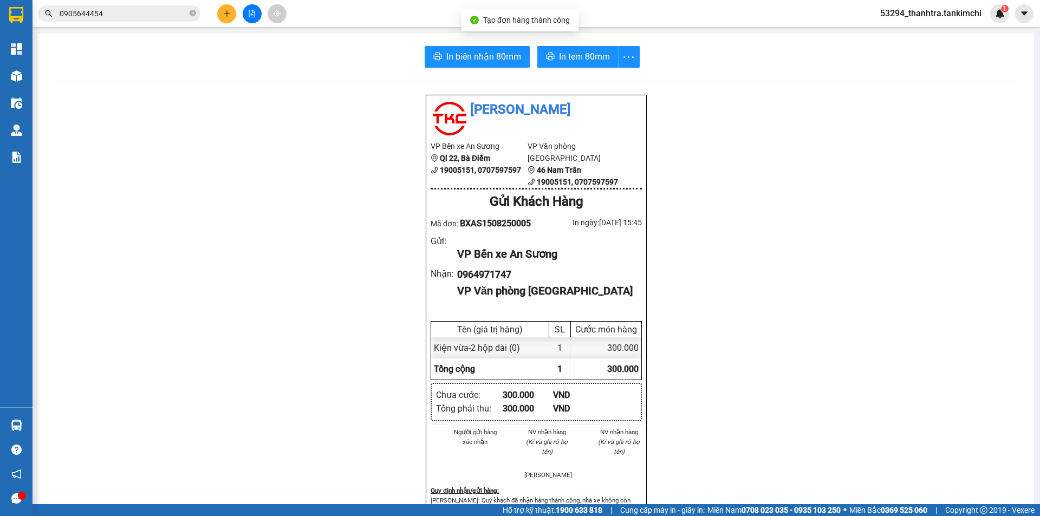
scroll to position [54, 0]
